Goal: Task Accomplishment & Management: Use online tool/utility

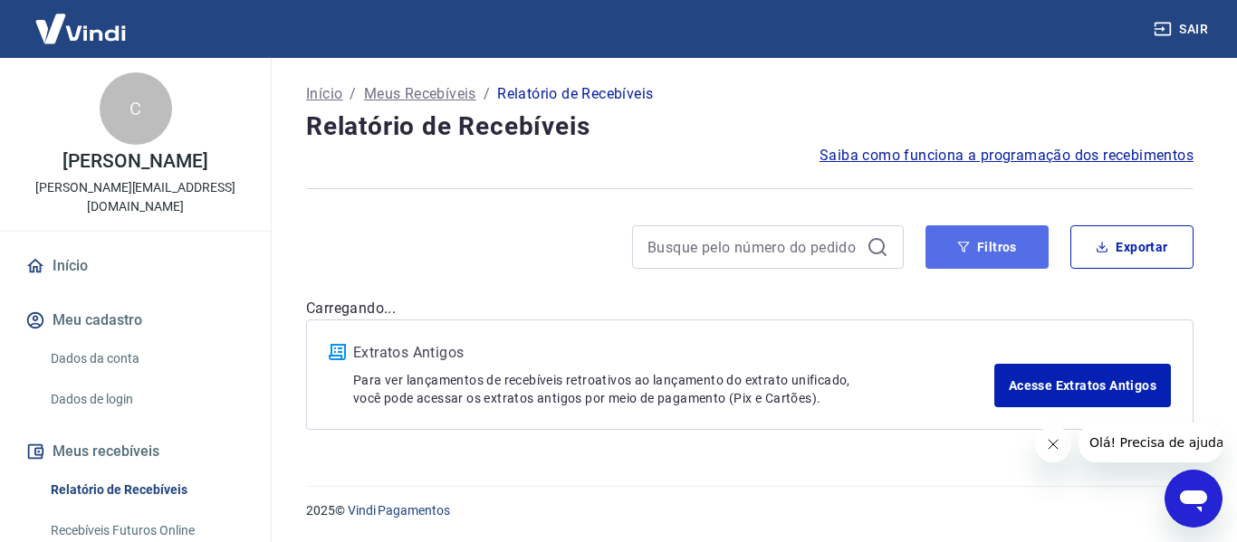
click at [993, 243] on button "Filtros" at bounding box center [986, 246] width 123 height 43
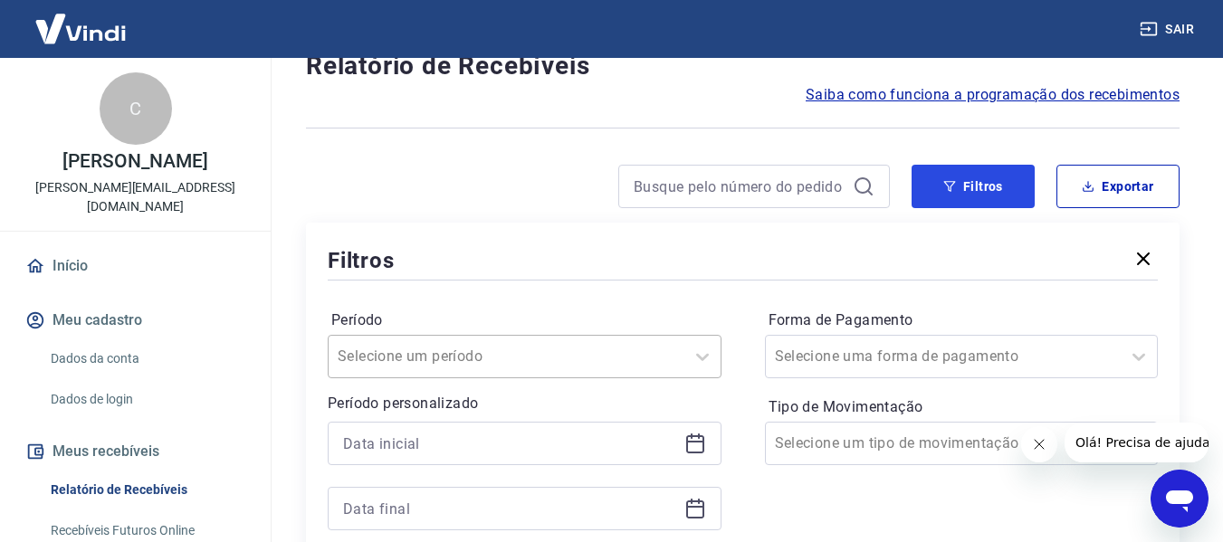
scroll to position [272, 0]
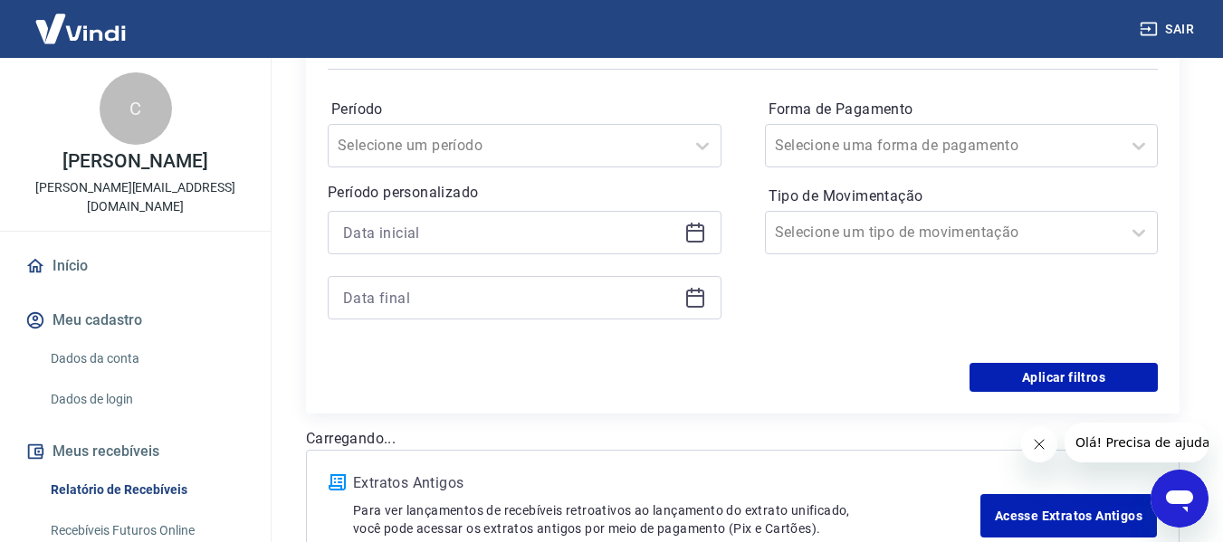
click at [697, 235] on icon at bounding box center [696, 233] width 22 height 22
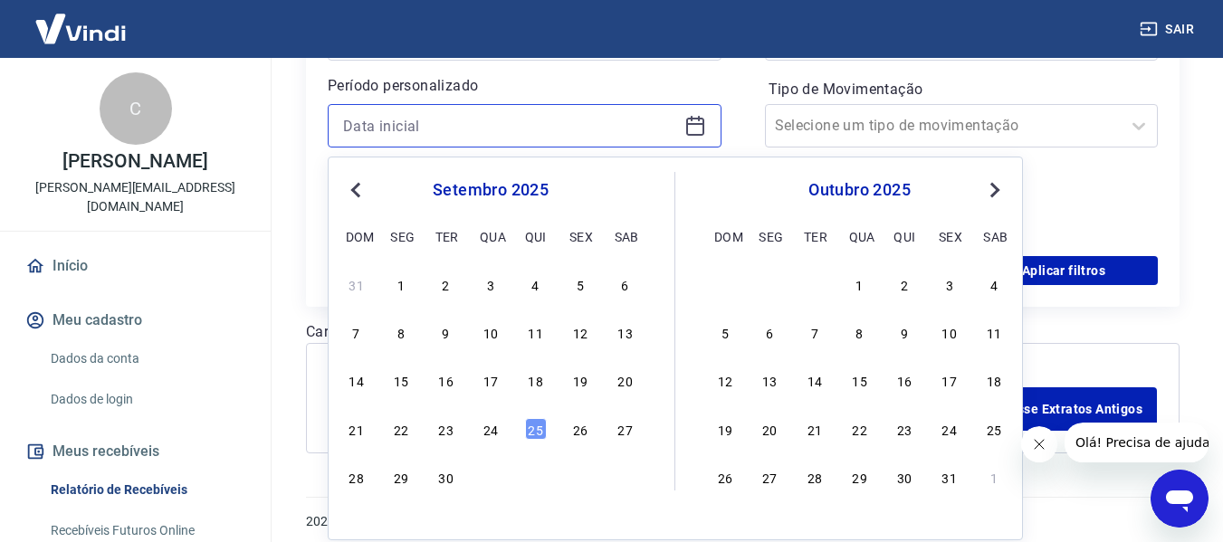
scroll to position [389, 0]
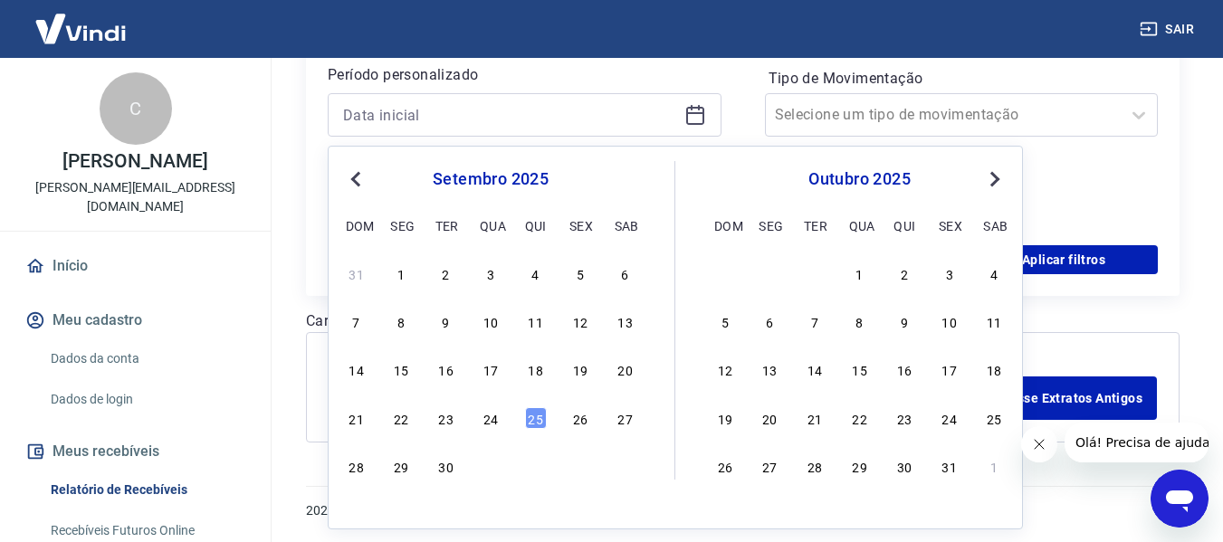
click at [477, 414] on div "21 22 23 24 25 26 27" at bounding box center [490, 418] width 295 height 26
click at [495, 420] on div "24" at bounding box center [491, 418] width 22 height 22
type input "24/09/2025"
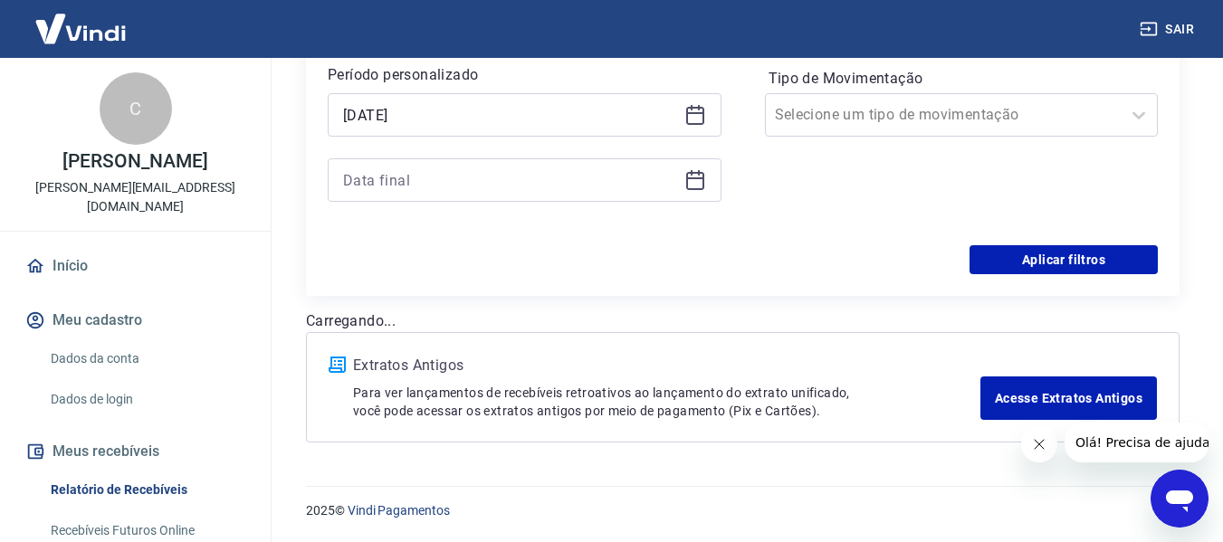
click at [694, 170] on icon at bounding box center [696, 180] width 22 height 22
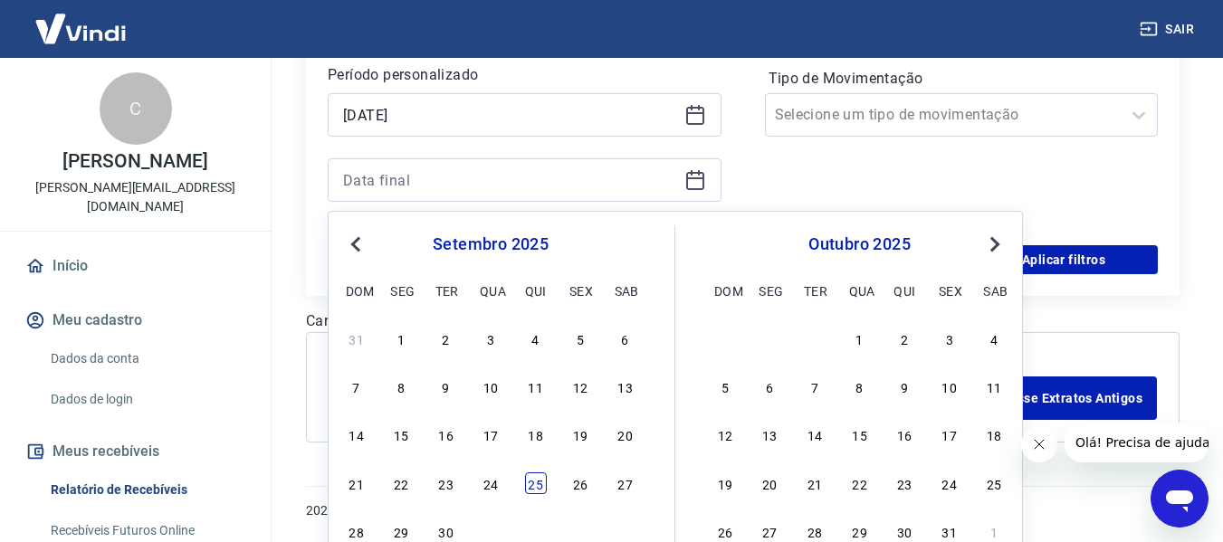
click at [544, 479] on div "25" at bounding box center [536, 484] width 22 height 22
type input "25/09/2025"
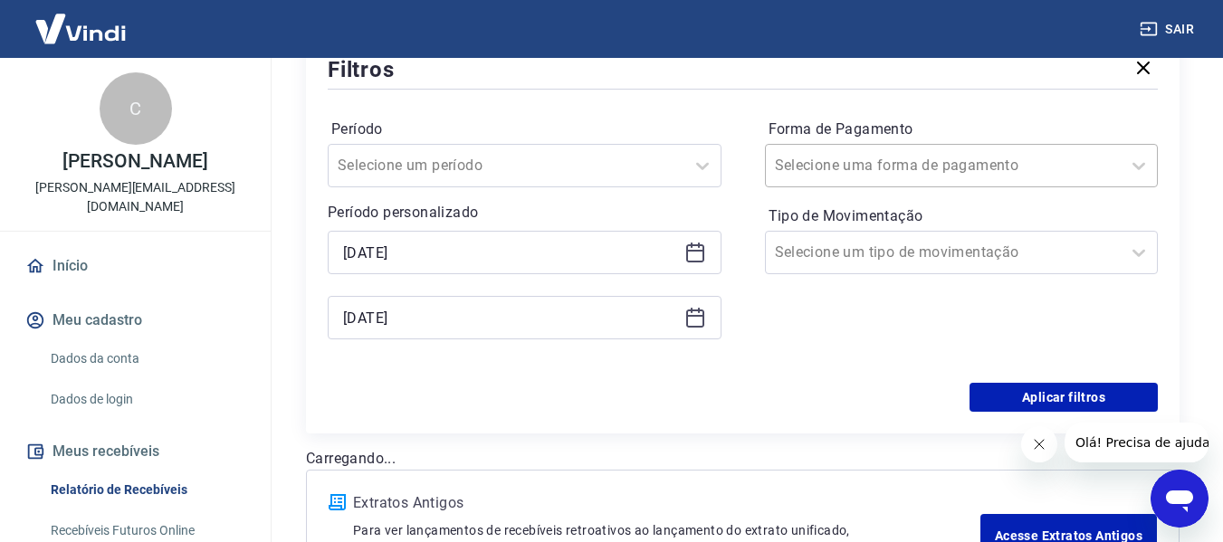
scroll to position [208, 0]
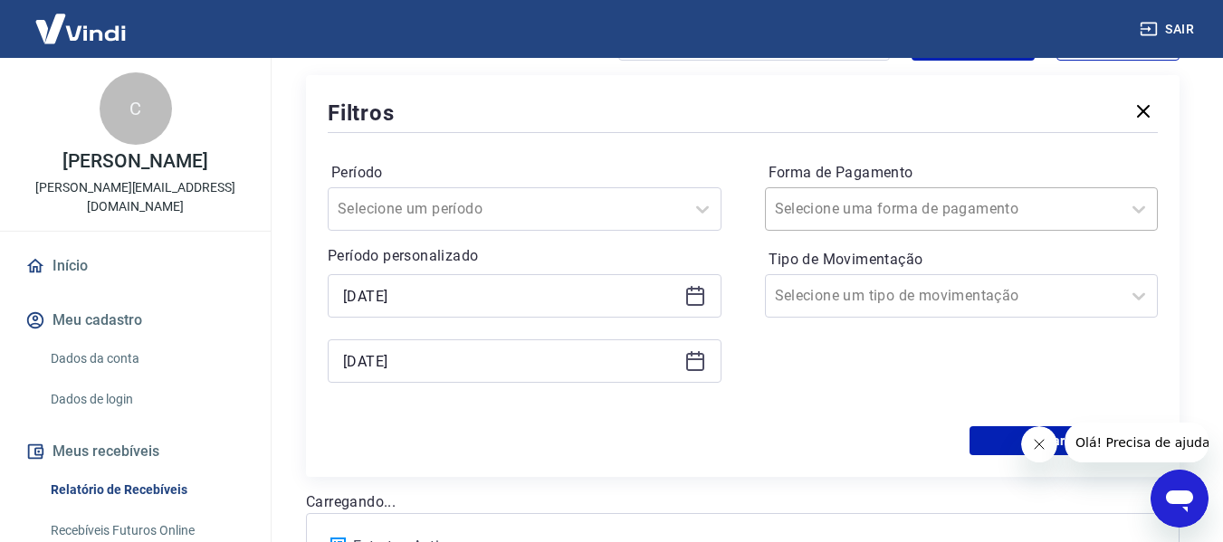
click at [895, 211] on input "Forma de Pagamento" at bounding box center [866, 209] width 183 height 22
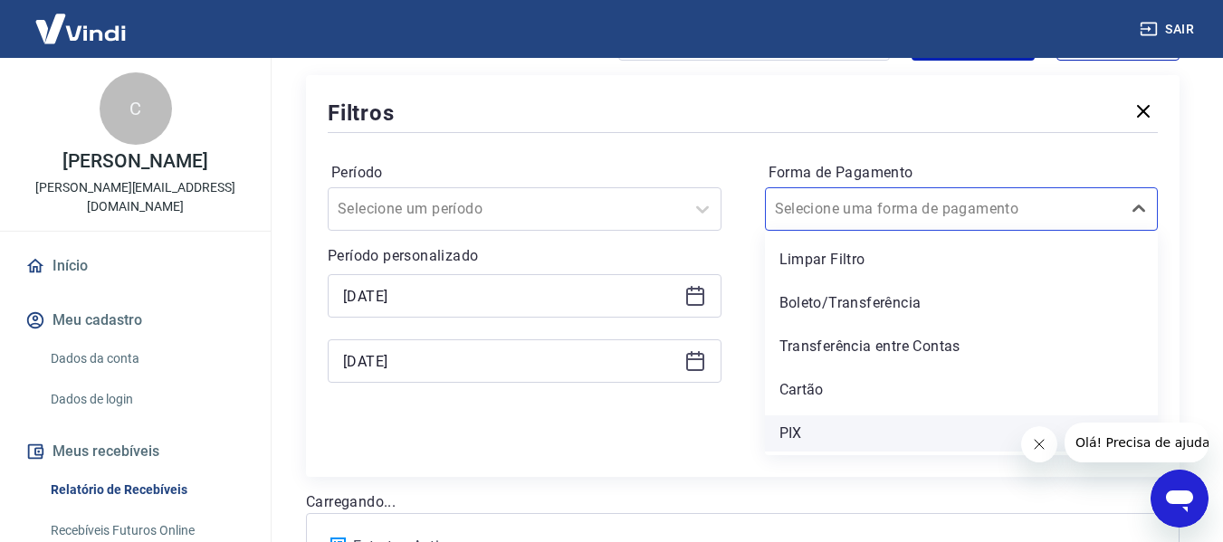
click at [798, 428] on div "PIX" at bounding box center [962, 434] width 394 height 36
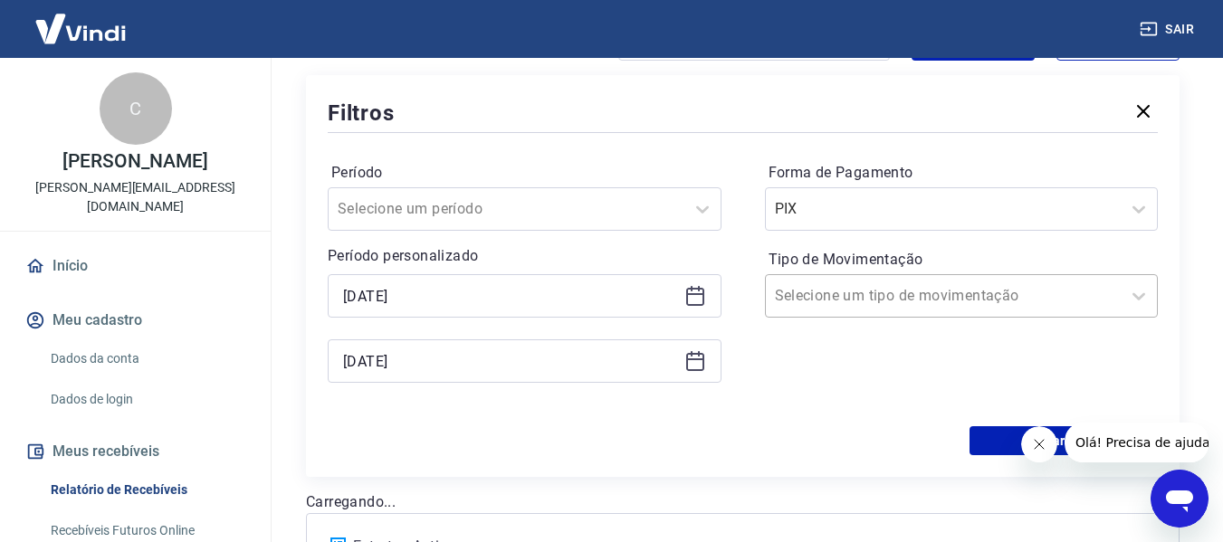
click at [835, 293] on input "Tipo de Movimentação" at bounding box center [866, 296] width 183 height 22
click at [819, 383] on div "Entrada" at bounding box center [962, 390] width 394 height 36
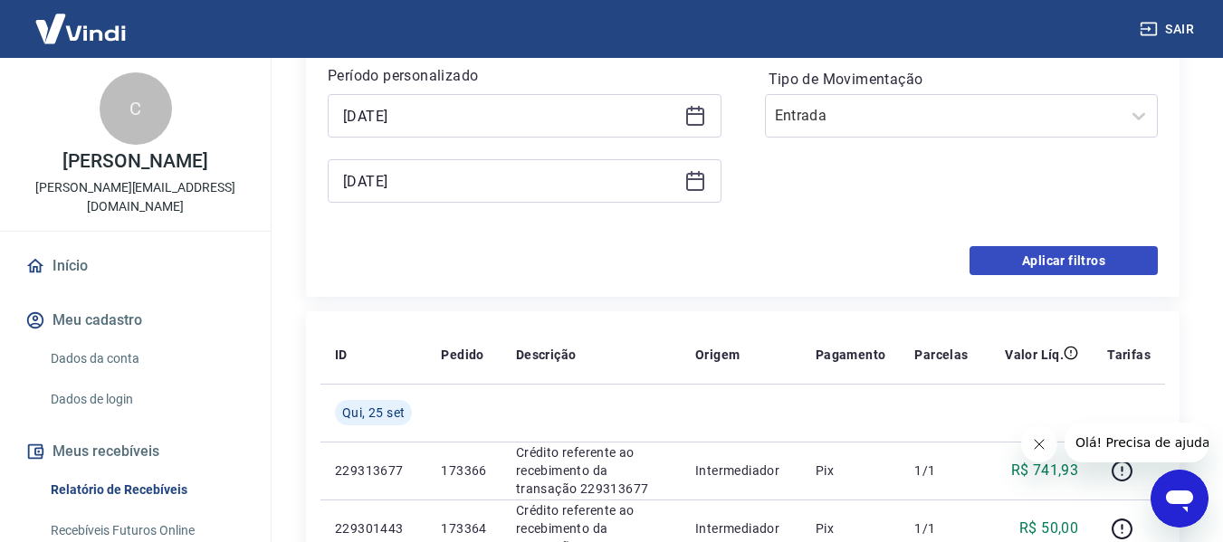
scroll to position [389, 0]
drag, startPoint x: 1063, startPoint y: 254, endPoint x: 967, endPoint y: 277, distance: 98.8
click at [1062, 254] on button "Aplicar filtros" at bounding box center [1064, 259] width 188 height 29
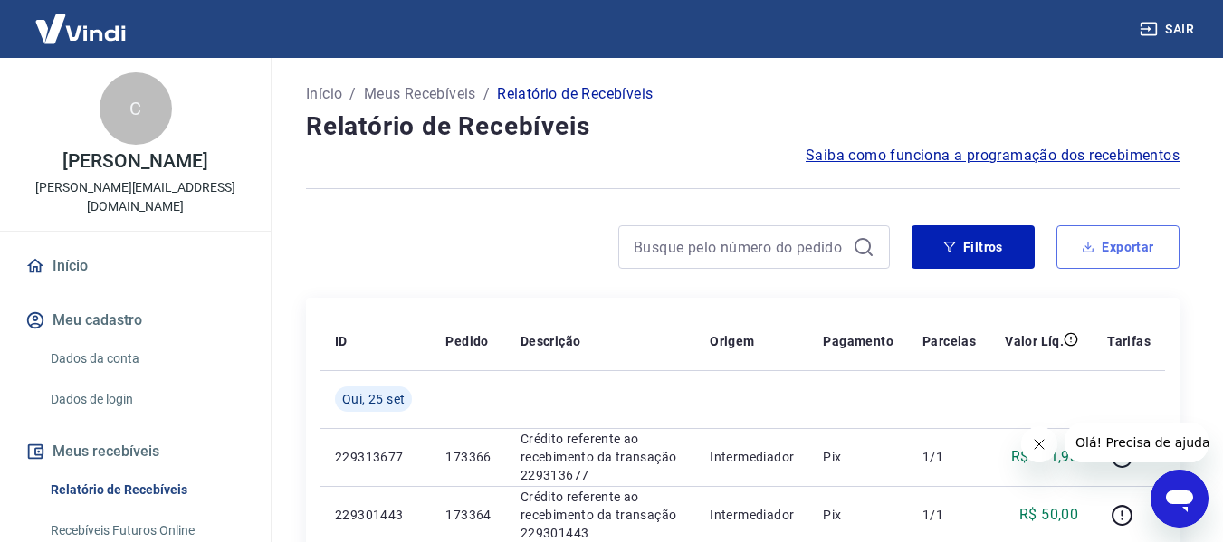
click at [1128, 240] on button "Exportar" at bounding box center [1118, 246] width 123 height 43
type input "24/09/2025"
type input "25/09/2025"
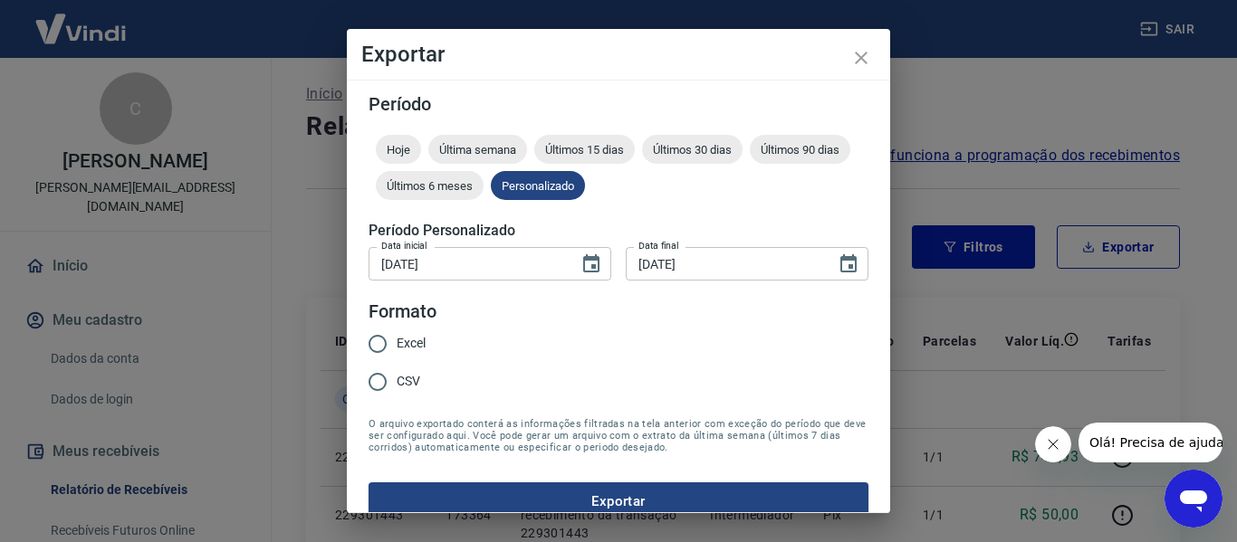
click at [401, 336] on span "Excel" at bounding box center [411, 343] width 29 height 19
click at [397, 336] on input "Excel" at bounding box center [378, 344] width 38 height 38
radio input "true"
click at [541, 495] on button "Exportar" at bounding box center [619, 502] width 500 height 38
